Goal: Transaction & Acquisition: Purchase product/service

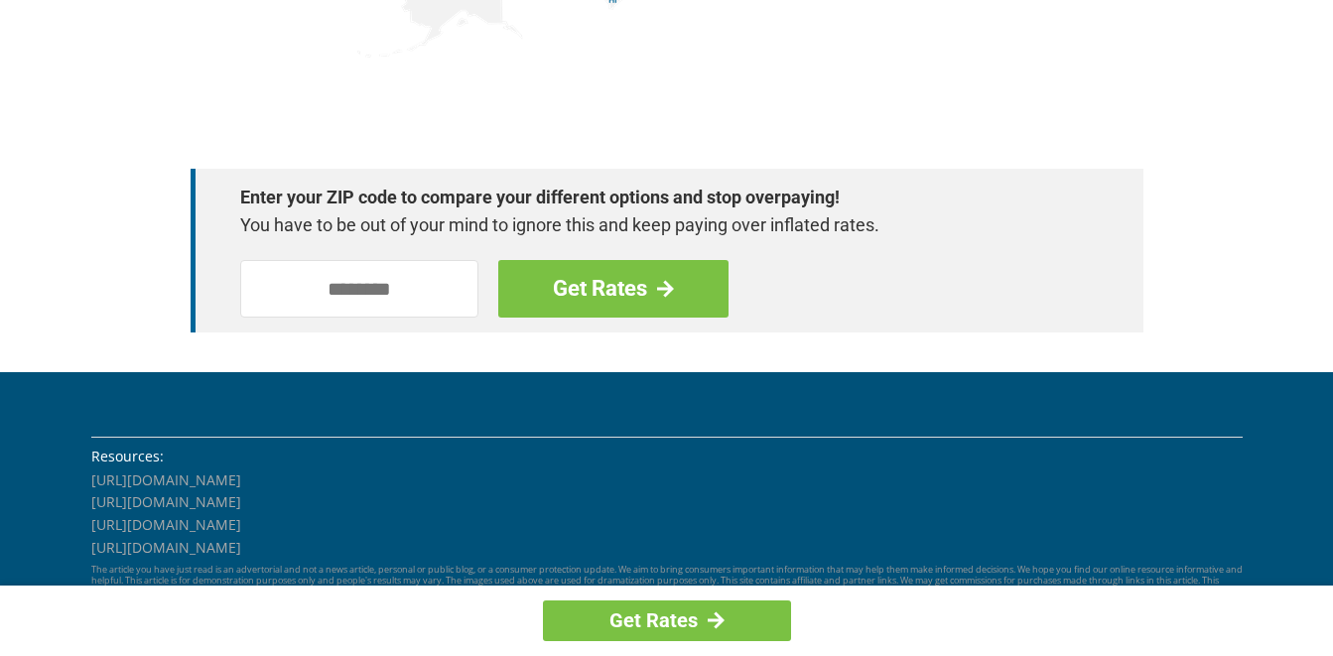
scroll to position [2297, 0]
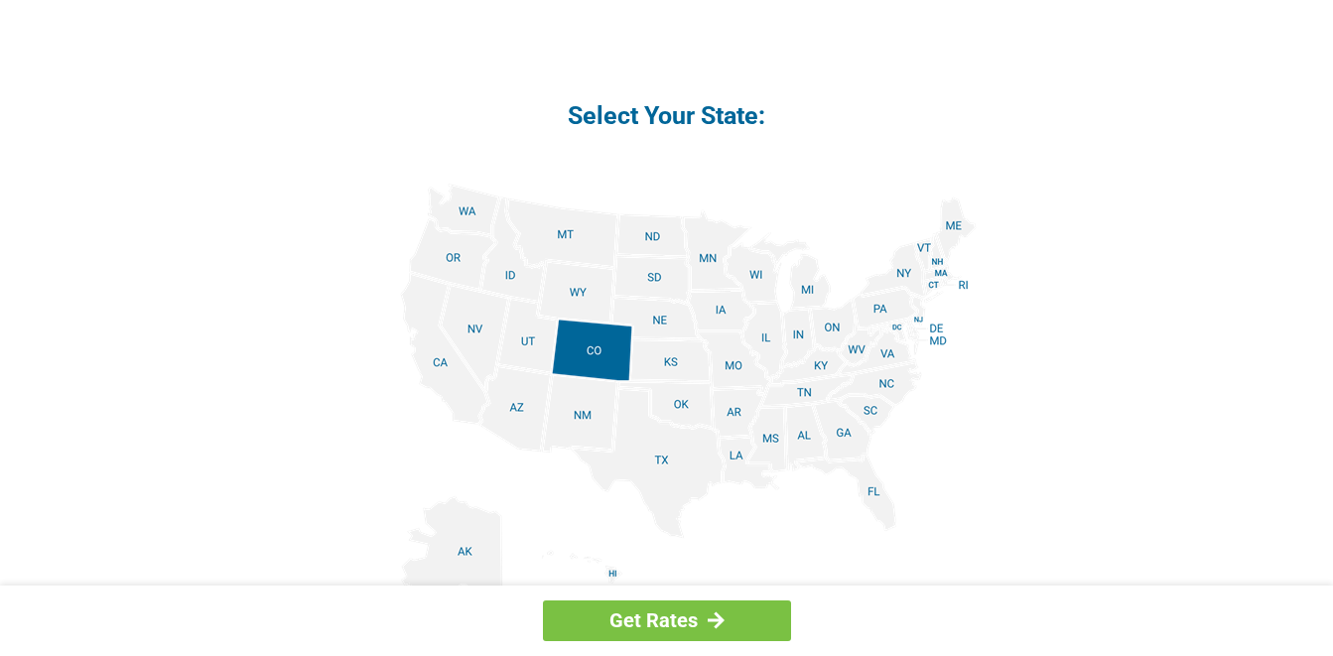
click at [464, 319] on img at bounding box center [667, 408] width 620 height 448
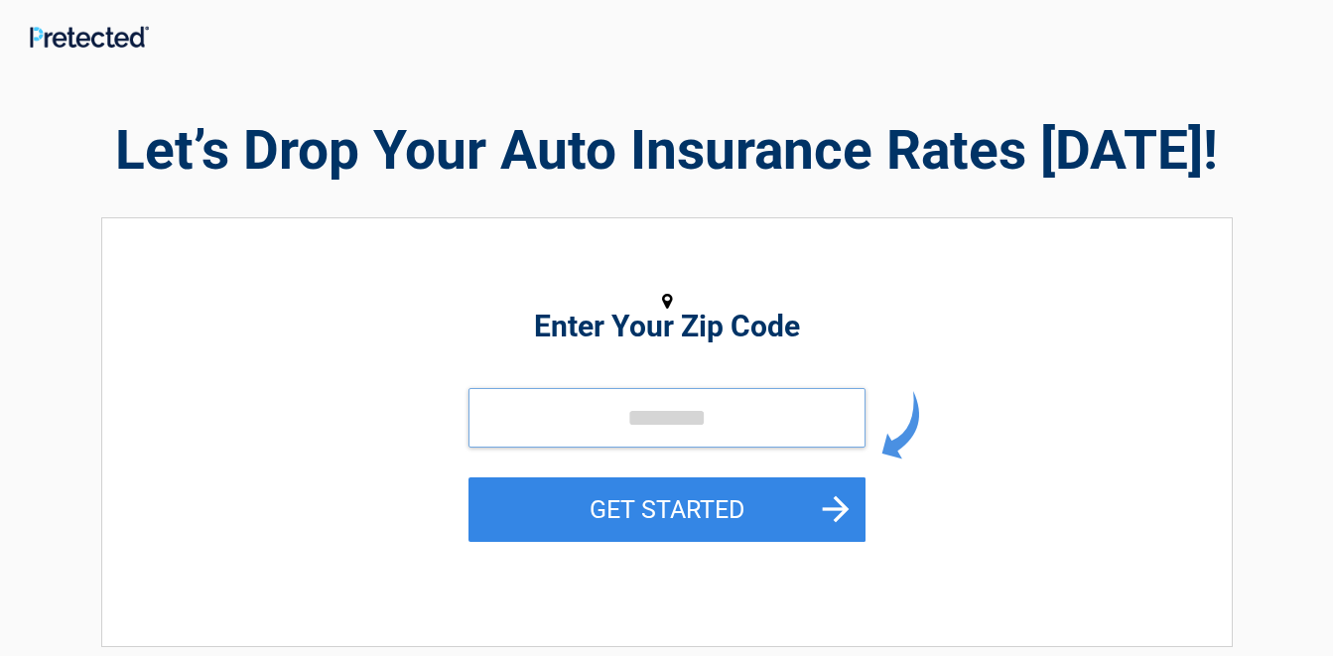
click at [516, 401] on input "tel" at bounding box center [667, 418] width 397 height 60
click at [40, 30] on img at bounding box center [89, 37] width 119 height 22
click at [192, 255] on div "**********" at bounding box center [667, 432] width 1132 height 430
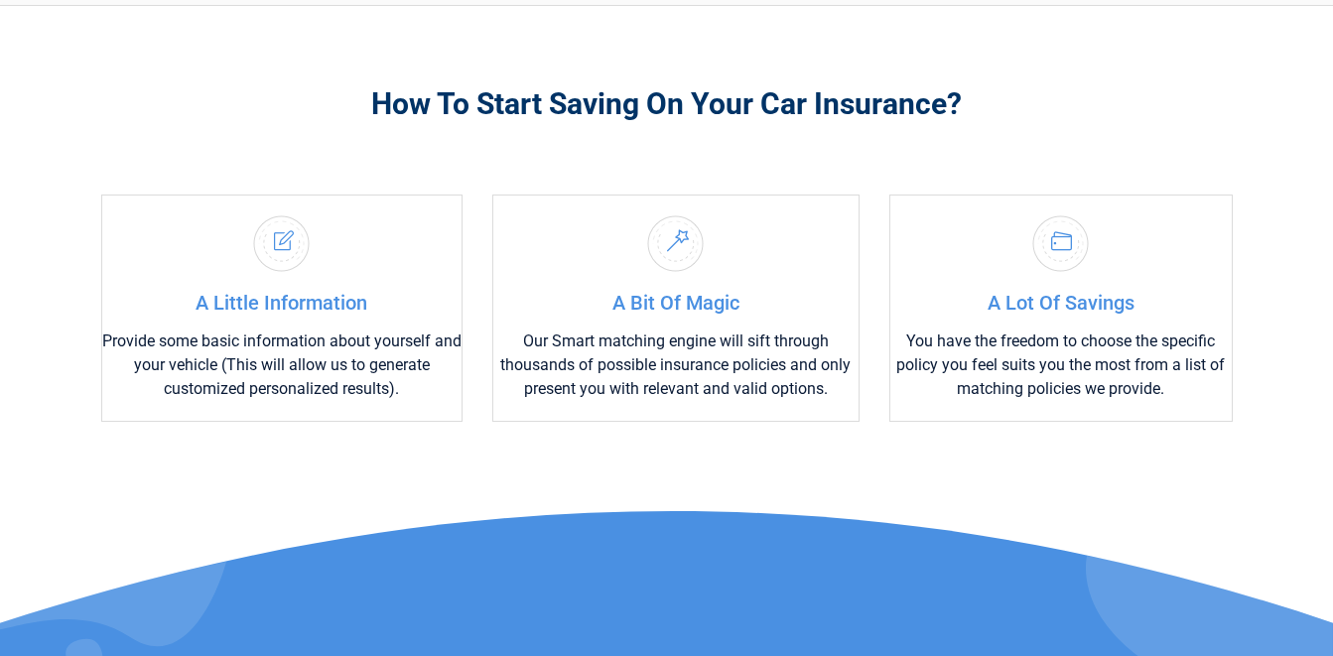
scroll to position [921, 0]
